Goal: Find specific page/section: Find specific page/section

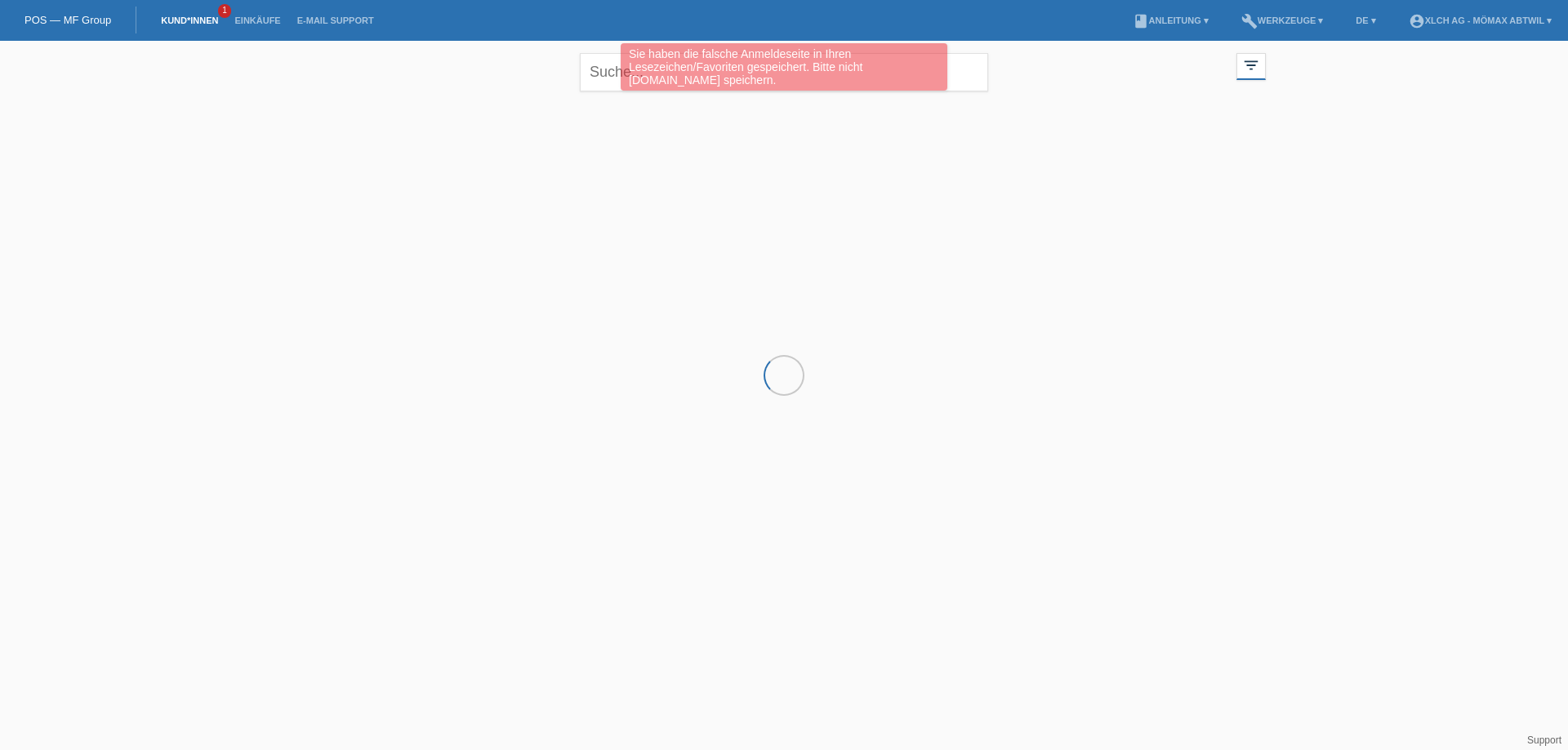
click at [209, 22] on link "Kund*innen" at bounding box center [189, 21] width 73 height 10
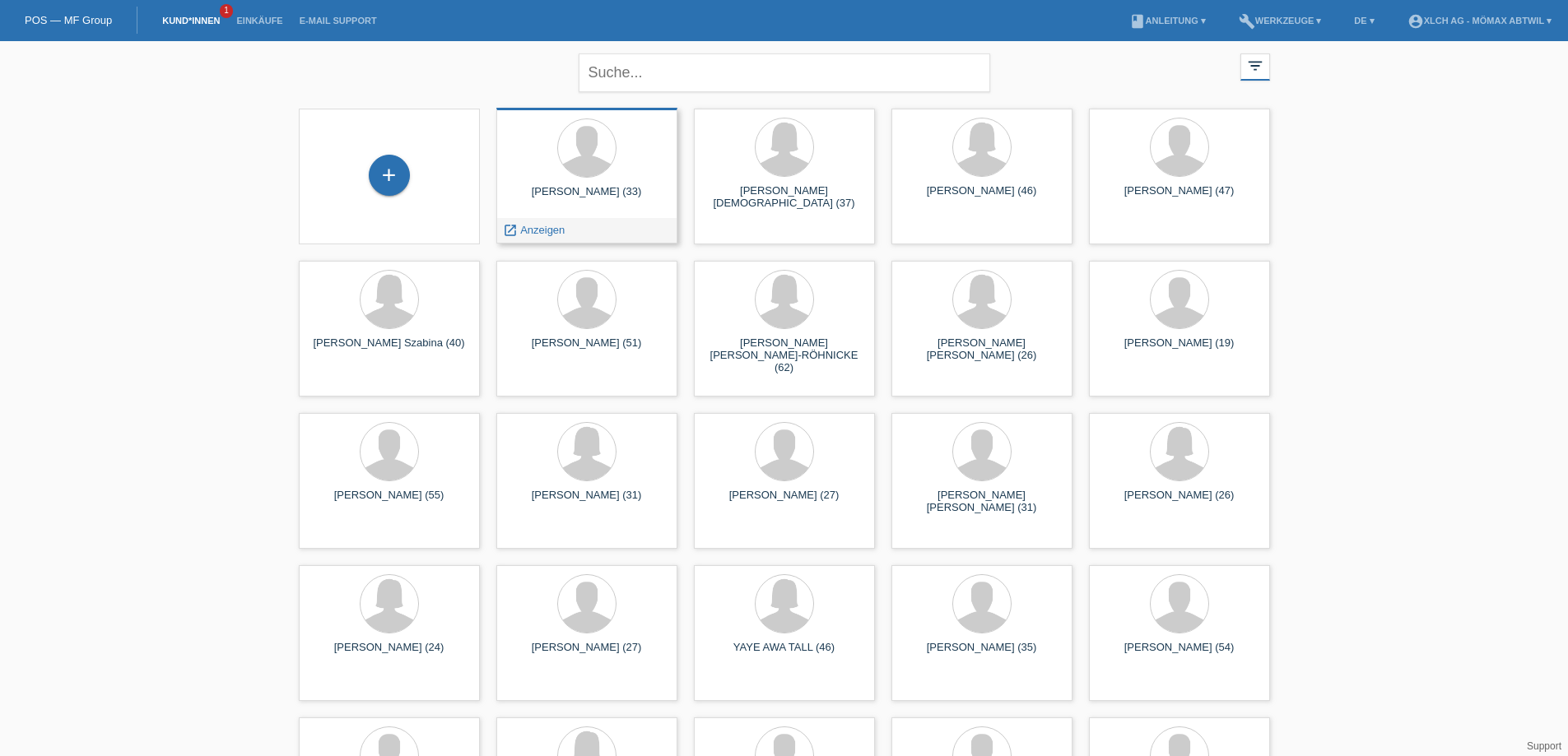
click at [616, 187] on div "[PERSON_NAME] (33)" at bounding box center [587, 198] width 155 height 26
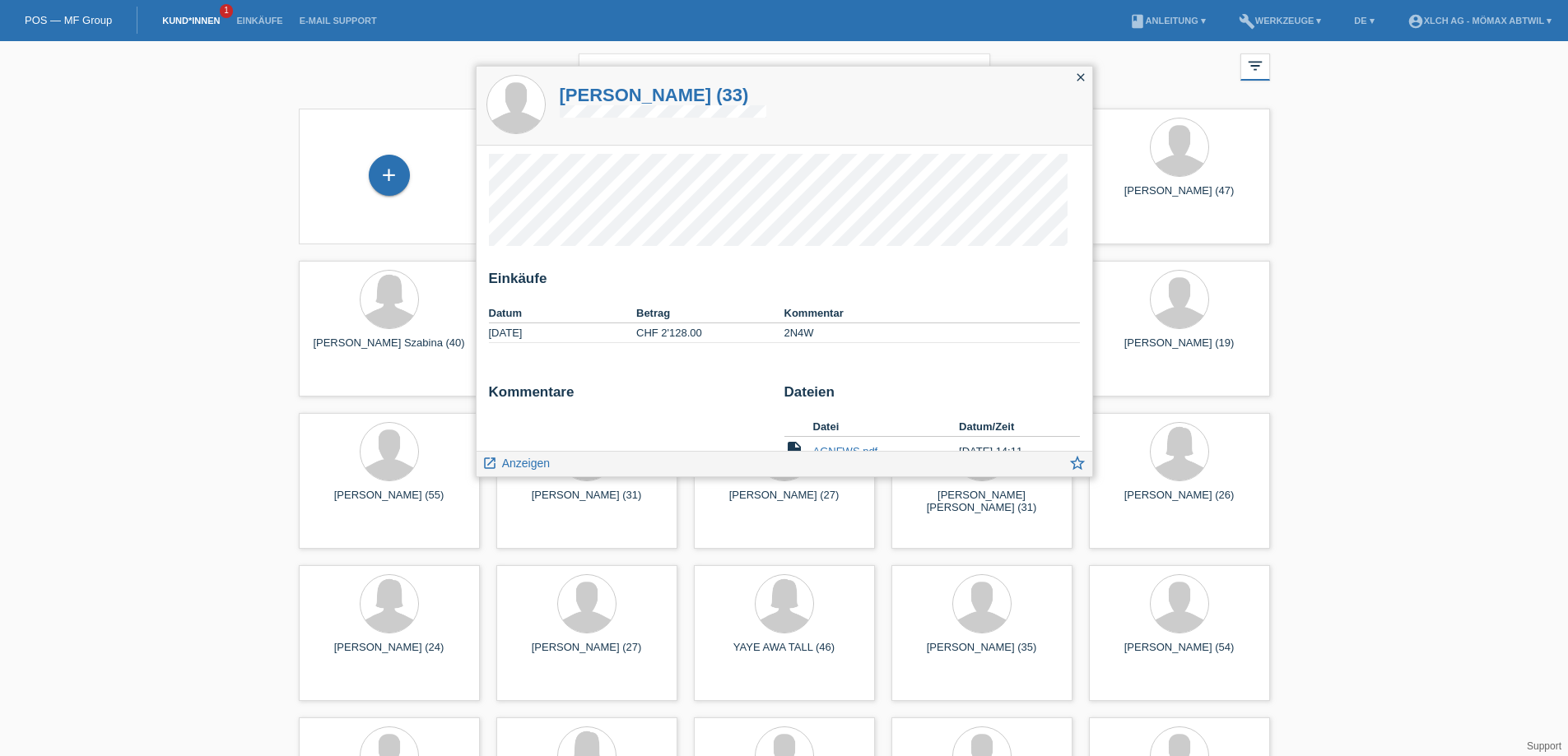
click at [1082, 80] on icon "close" at bounding box center [1080, 77] width 13 height 13
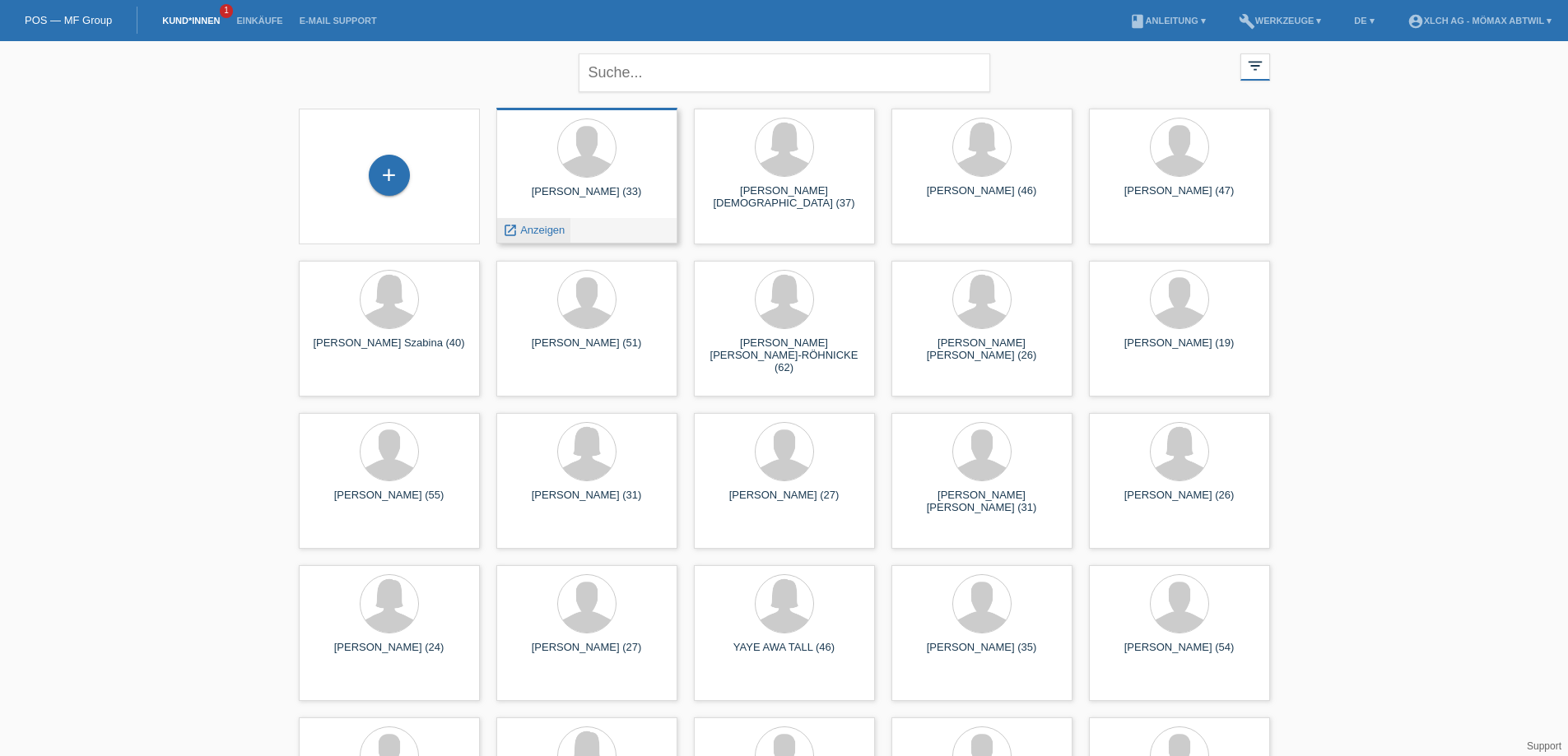
click at [550, 233] on span "Anzeigen" at bounding box center [542, 230] width 45 height 12
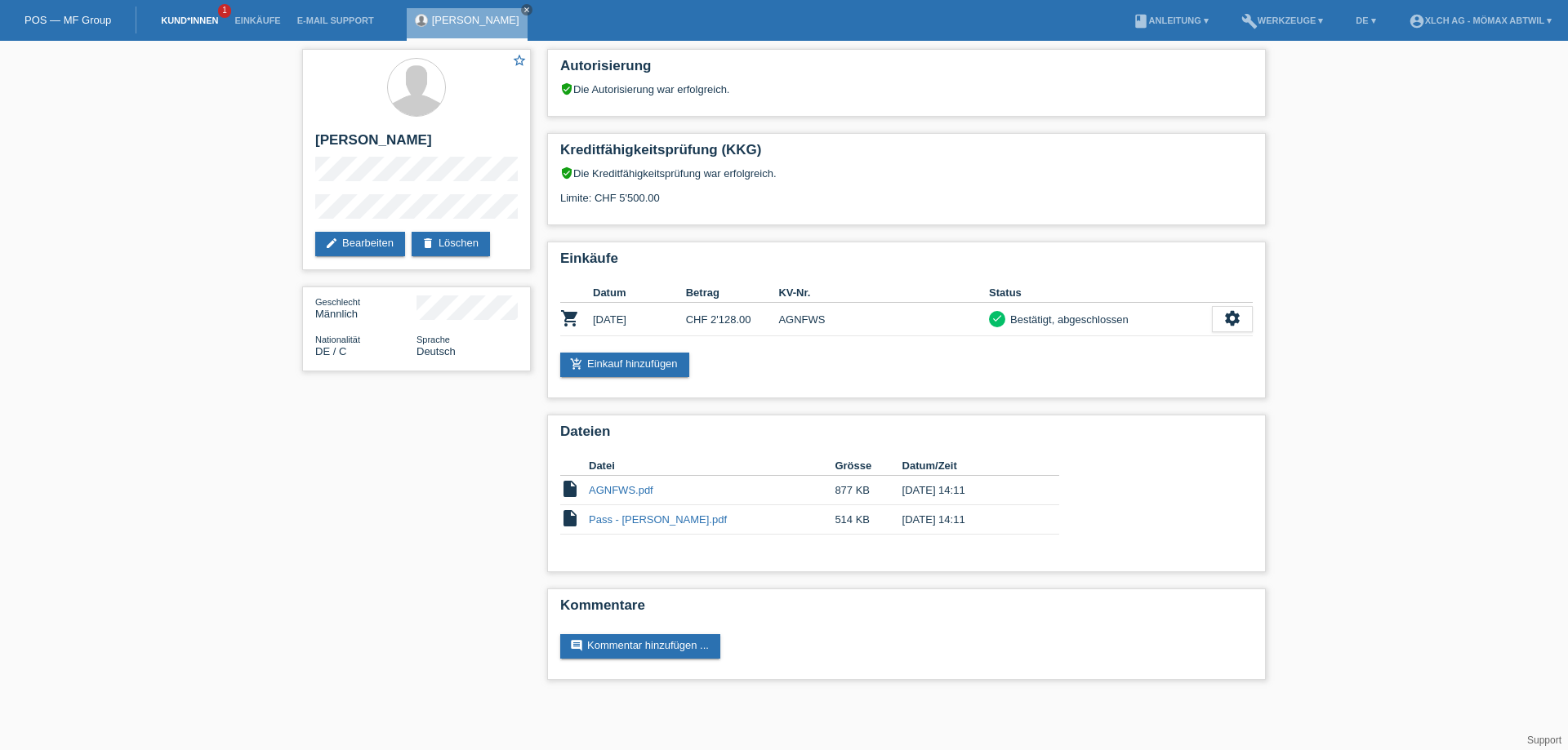
click at [194, 21] on link "Kund*innen" at bounding box center [189, 21] width 73 height 10
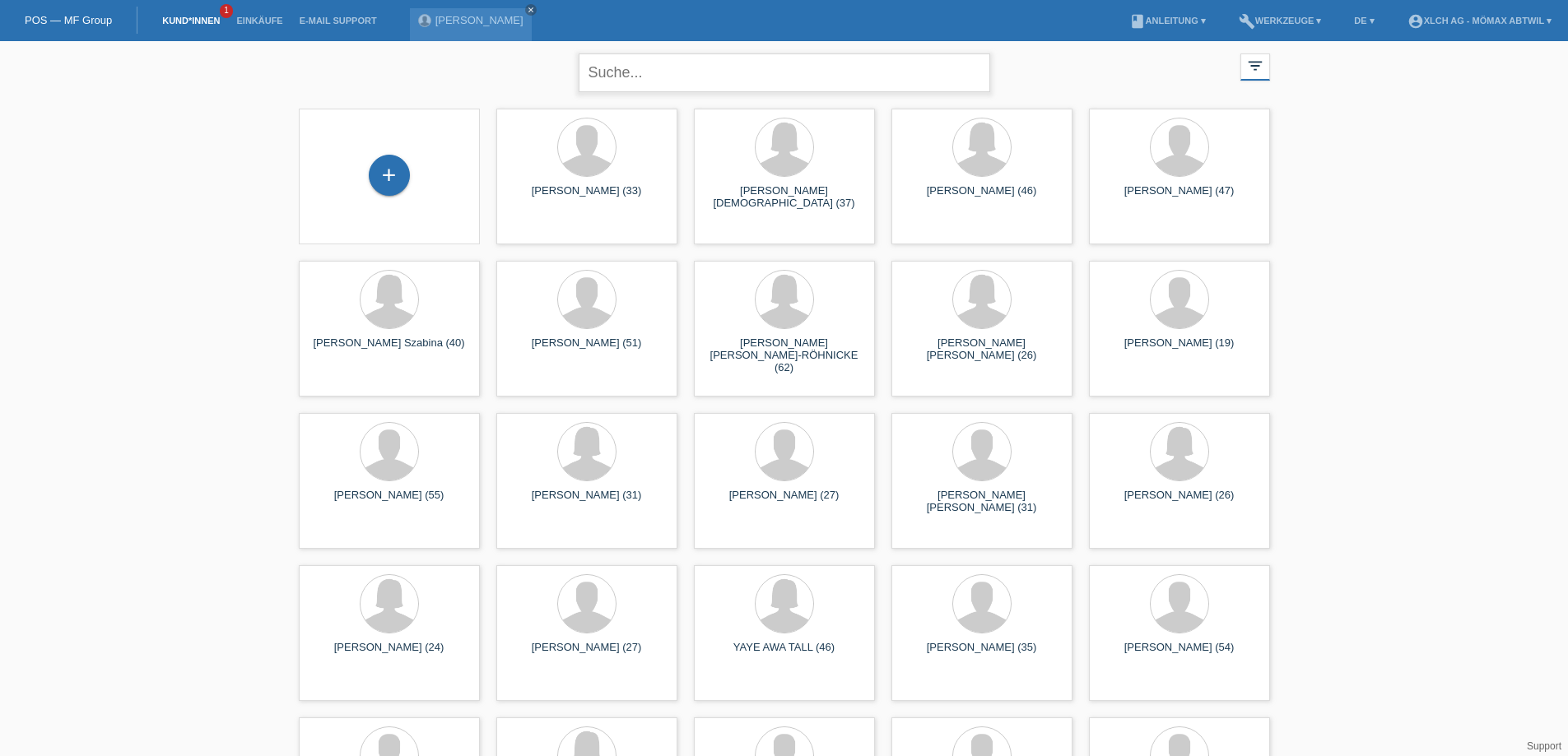
click at [737, 69] on input "text" at bounding box center [785, 73] width 412 height 39
type input "naim"
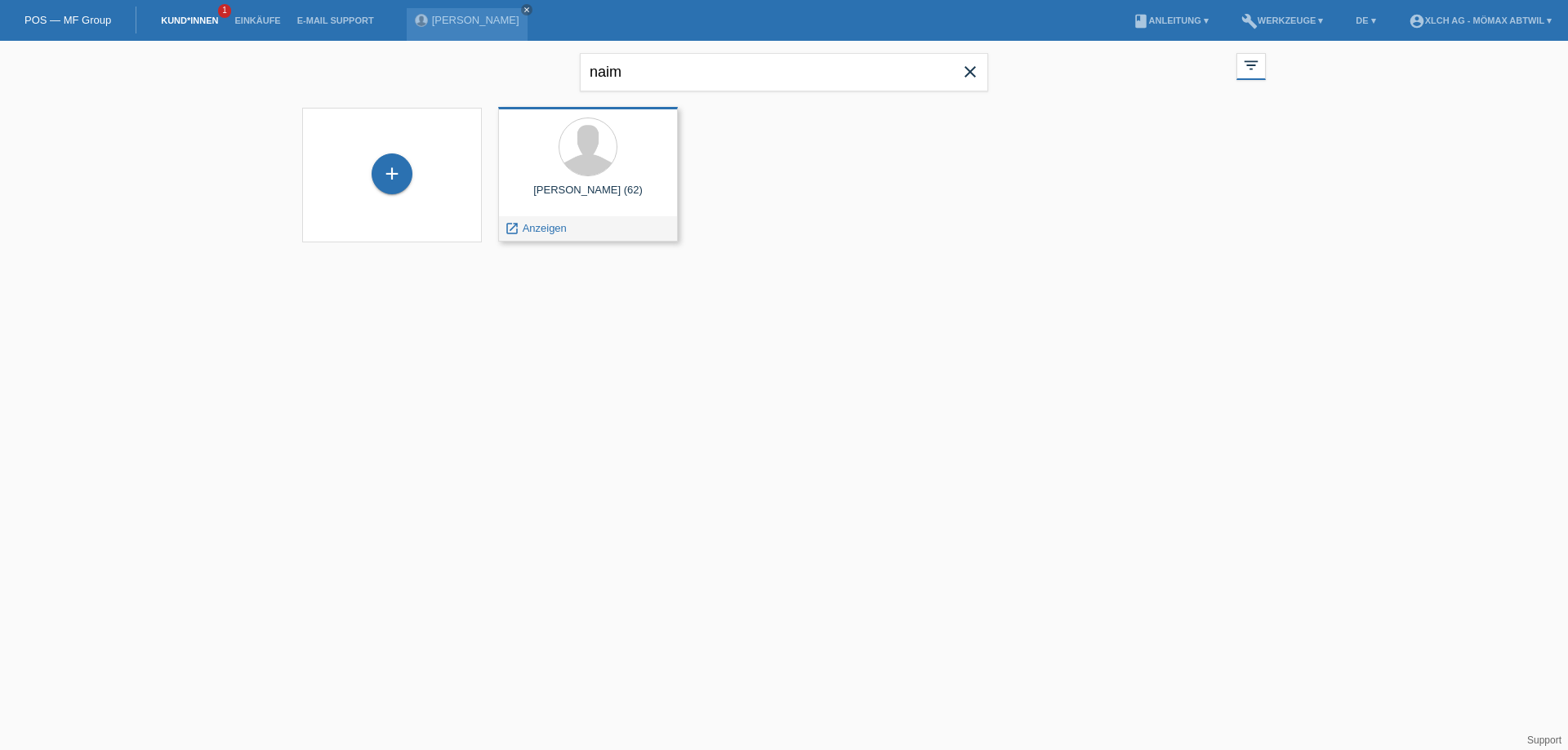
click at [605, 223] on div "launch Anzeigen" at bounding box center [588, 228] width 178 height 25
click at [543, 227] on span "Anzeigen" at bounding box center [545, 228] width 44 height 12
